Goal: Task Accomplishment & Management: Use online tool/utility

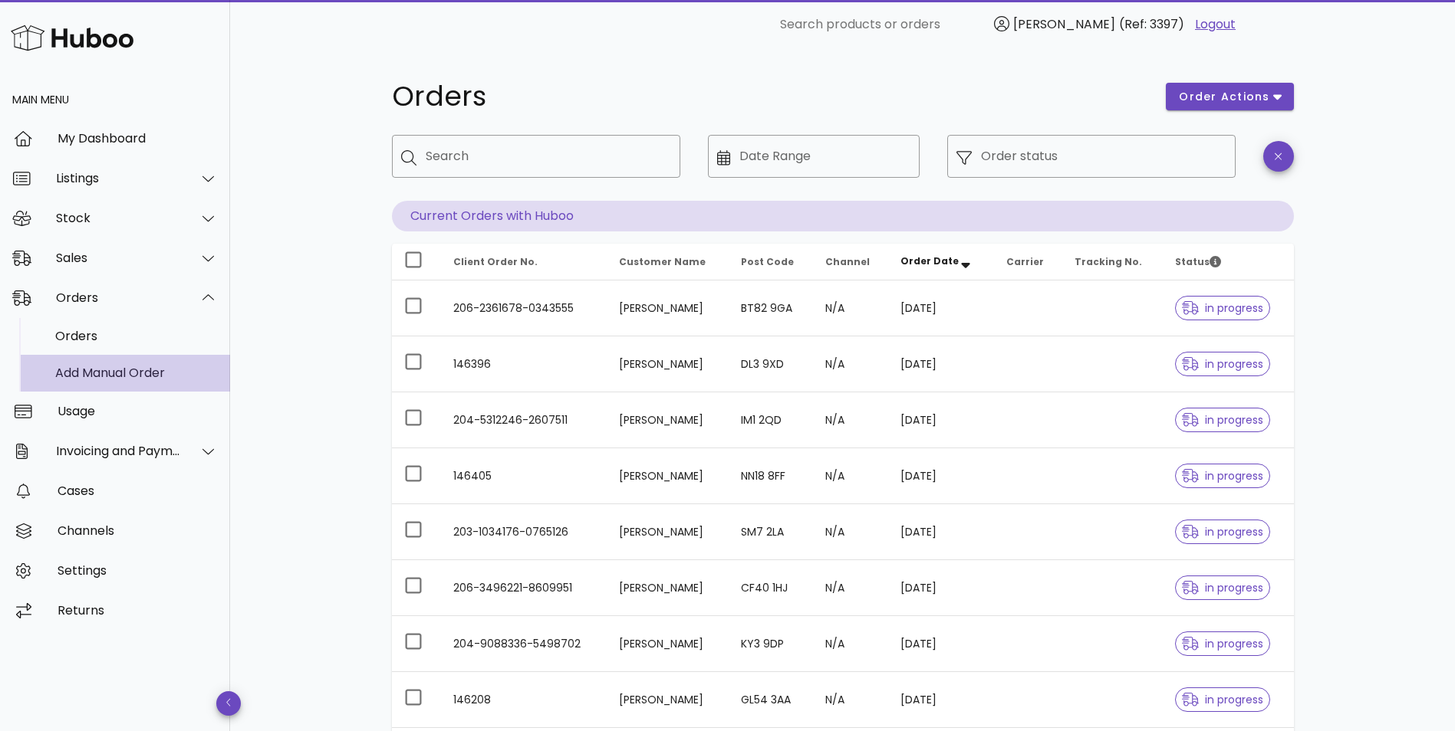
click at [83, 366] on div "Add Manual Order" at bounding box center [136, 373] width 163 height 15
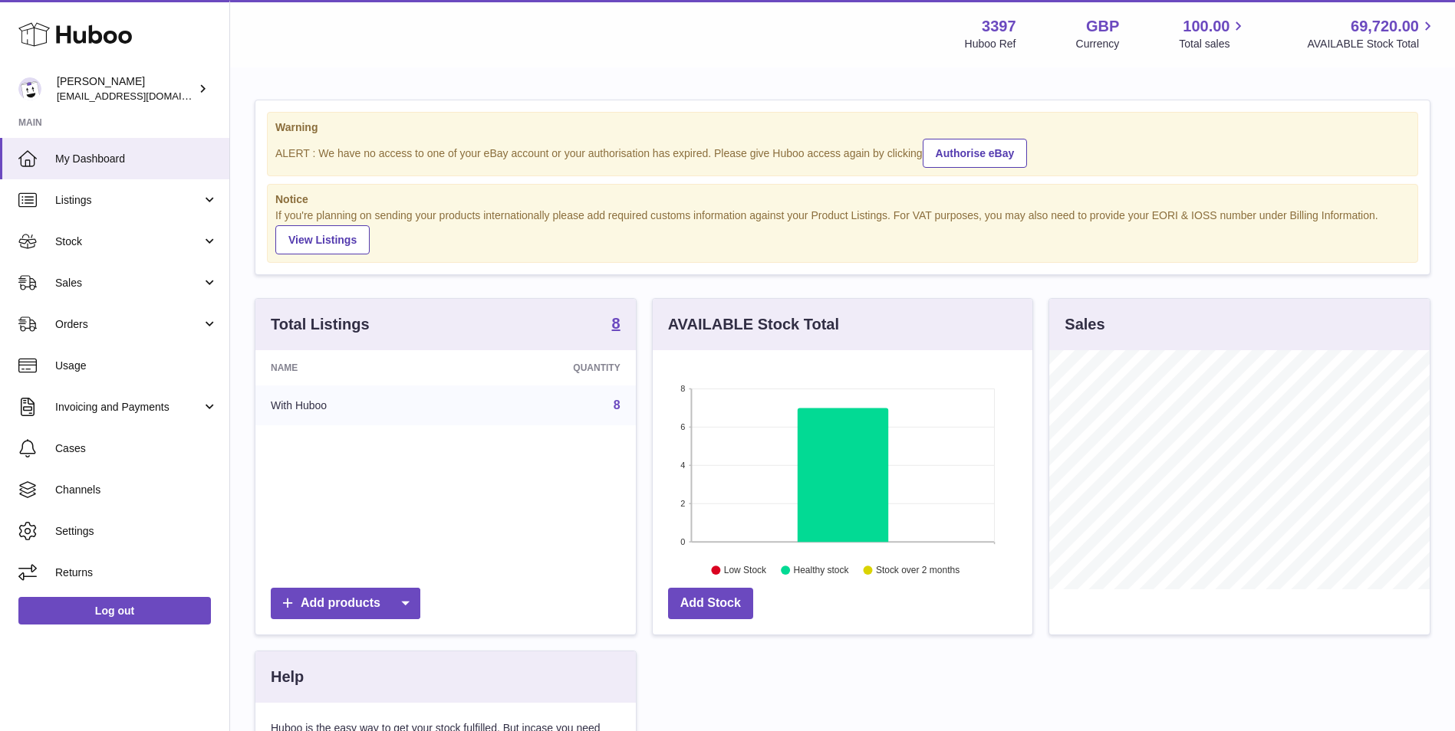
scroll to position [239, 380]
click at [105, 342] on link "Orders" at bounding box center [114, 324] width 229 height 41
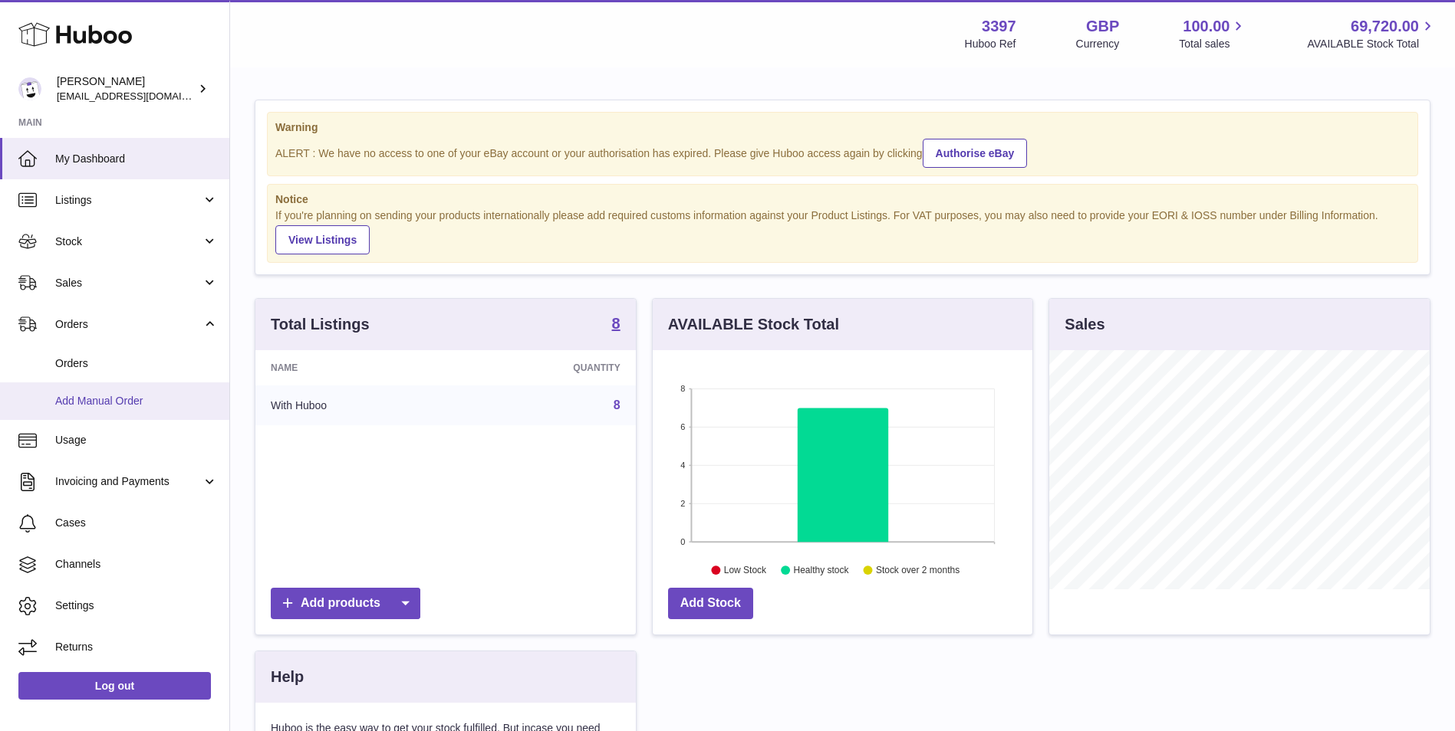
click at [106, 394] on span "Add Manual Order" at bounding box center [136, 401] width 163 height 15
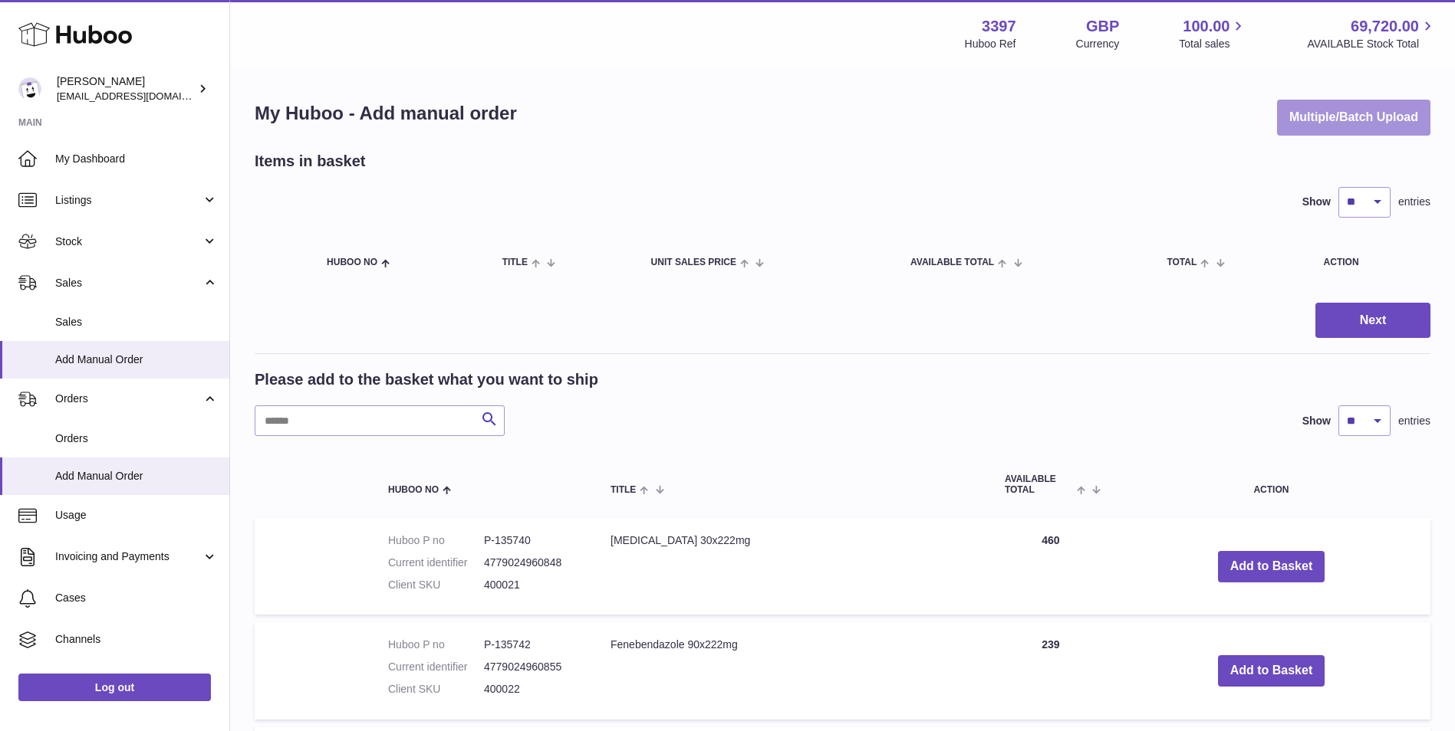
click at [1349, 116] on button "Multiple/Batch Upload" at bounding box center [1353, 118] width 153 height 36
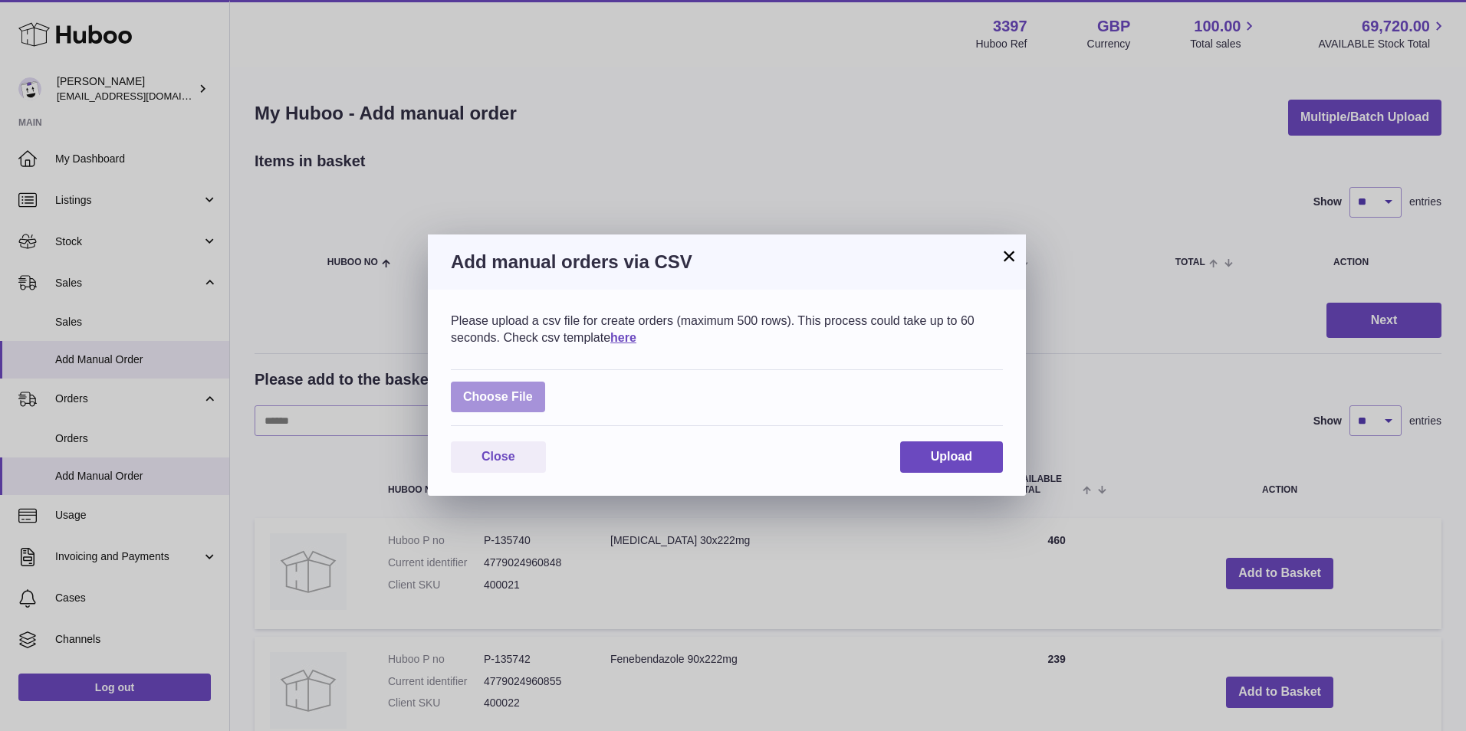
click at [516, 386] on label at bounding box center [498, 397] width 94 height 31
click at [533, 390] on input "file" at bounding box center [533, 390] width 1 height 1
type input "**********"
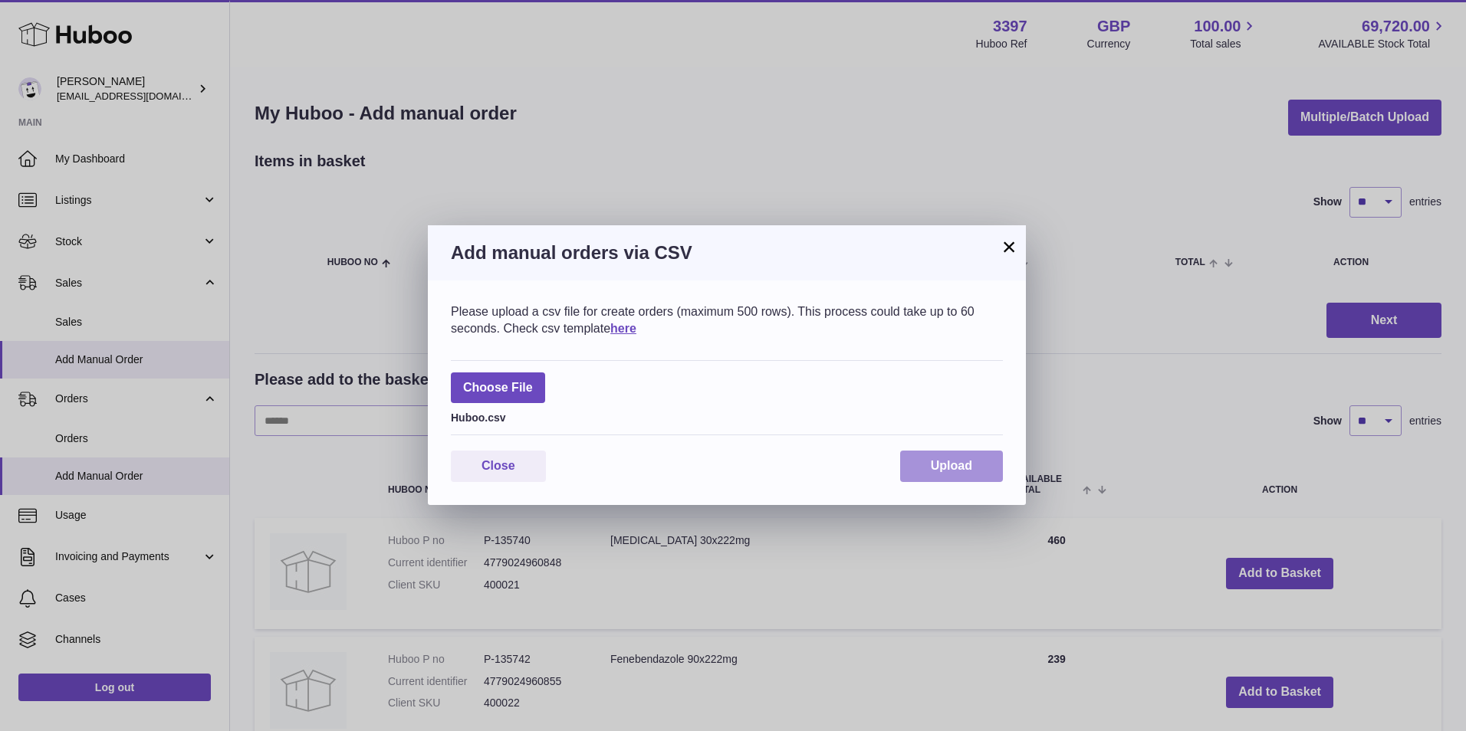
click at [932, 464] on span "Upload" at bounding box center [951, 465] width 41 height 13
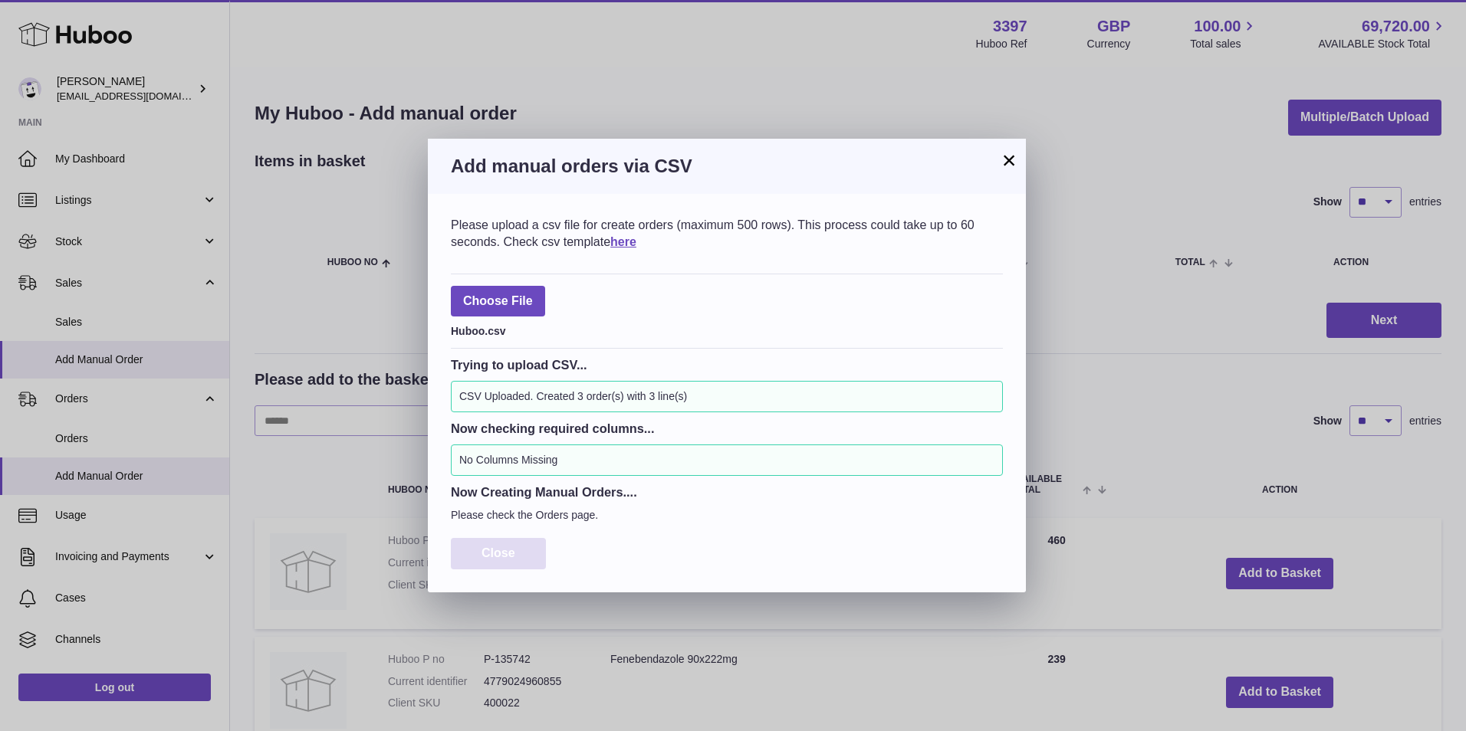
click at [509, 552] on span "Close" at bounding box center [499, 553] width 34 height 13
